Goal: Navigation & Orientation: Go to known website

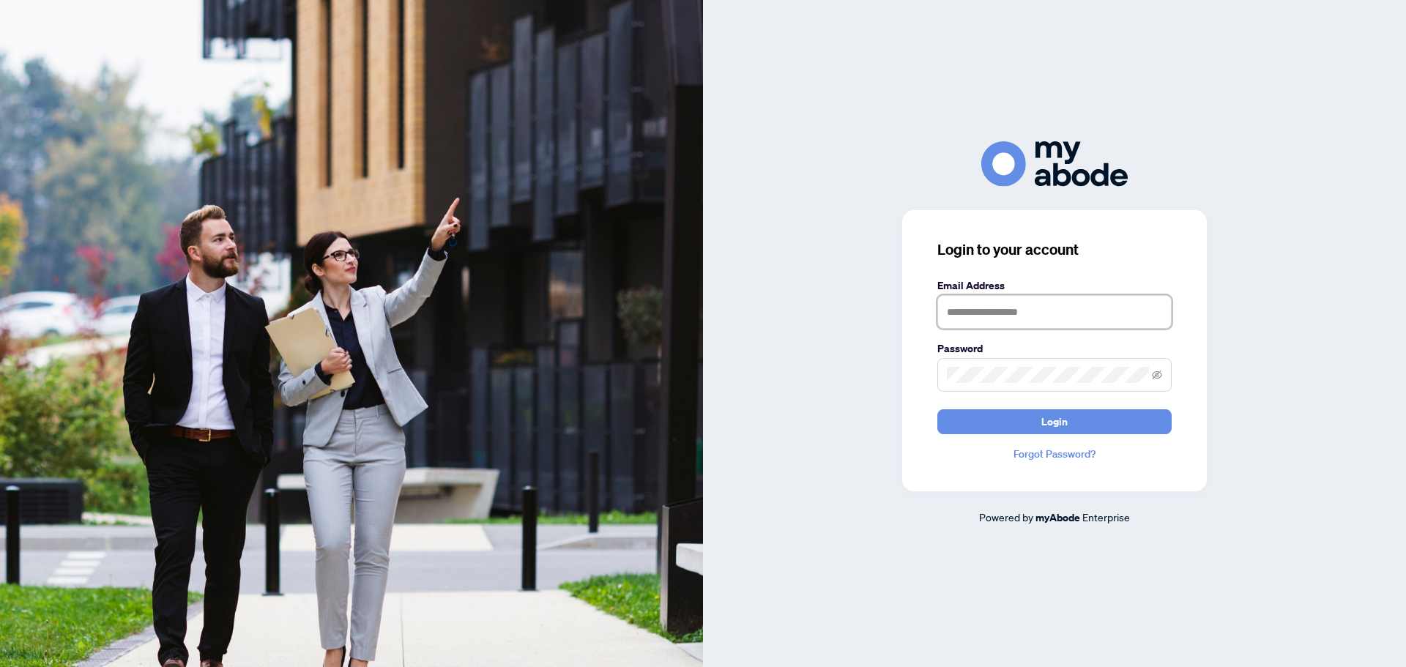
type input "**********"
click at [1034, 426] on button "Login" at bounding box center [1055, 421] width 234 height 25
